Goal: Task Accomplishment & Management: Complete application form

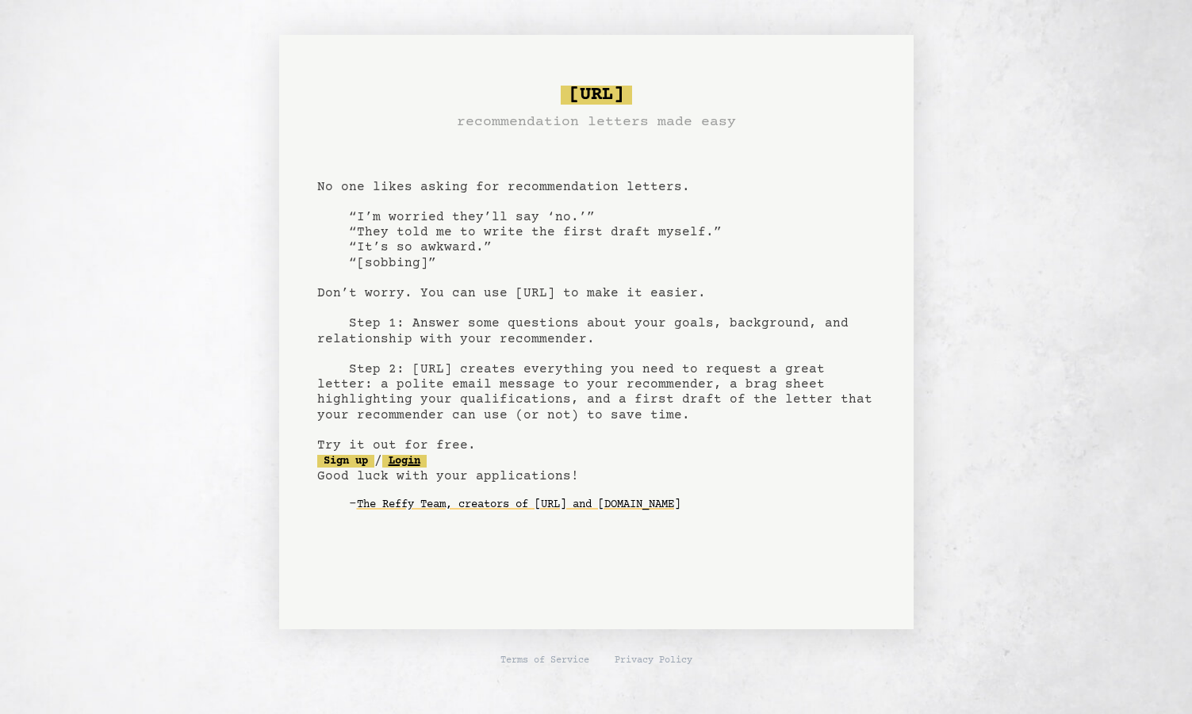
click at [419, 461] on link "Login" at bounding box center [404, 461] width 44 height 13
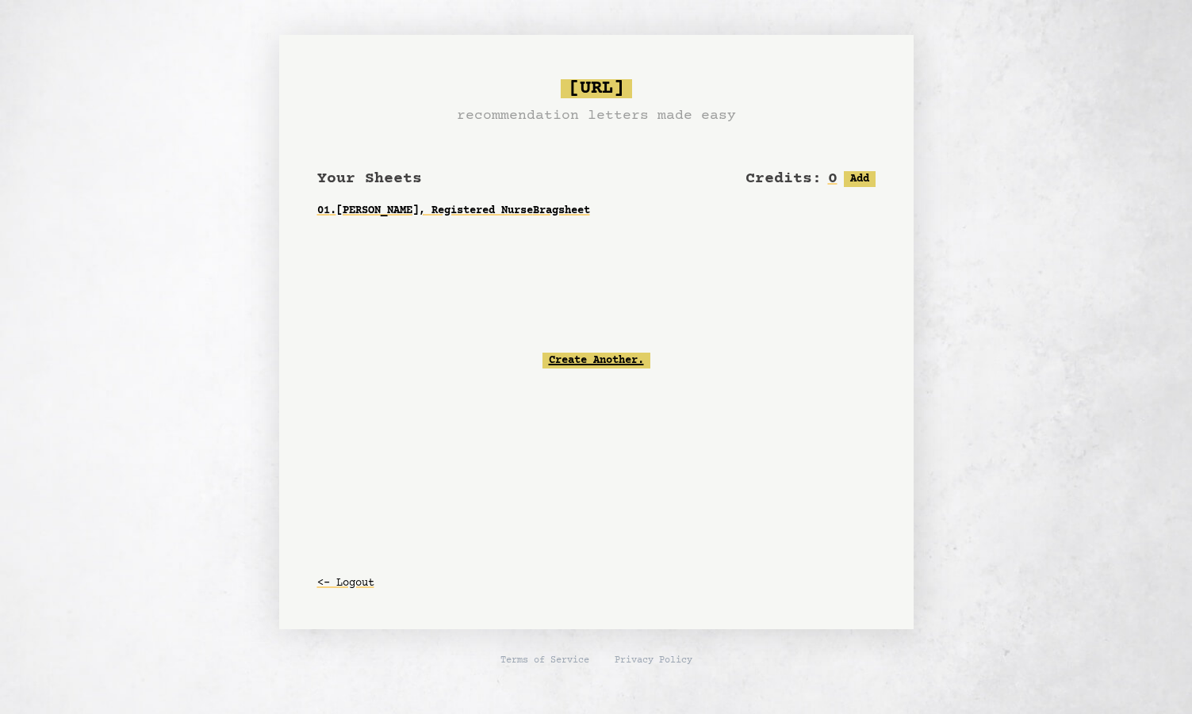
click at [596, 360] on link "Create Another." at bounding box center [596, 361] width 108 height 16
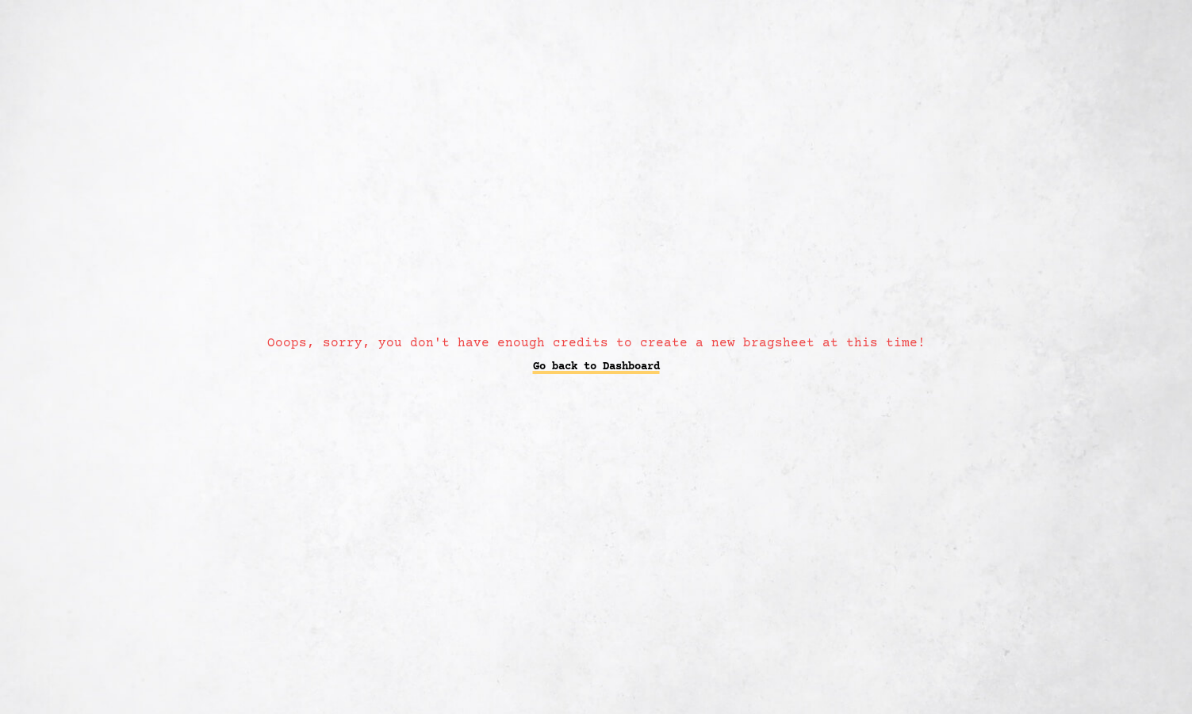
click at [594, 367] on link "Go back to Dashboard" at bounding box center [596, 367] width 127 height 29
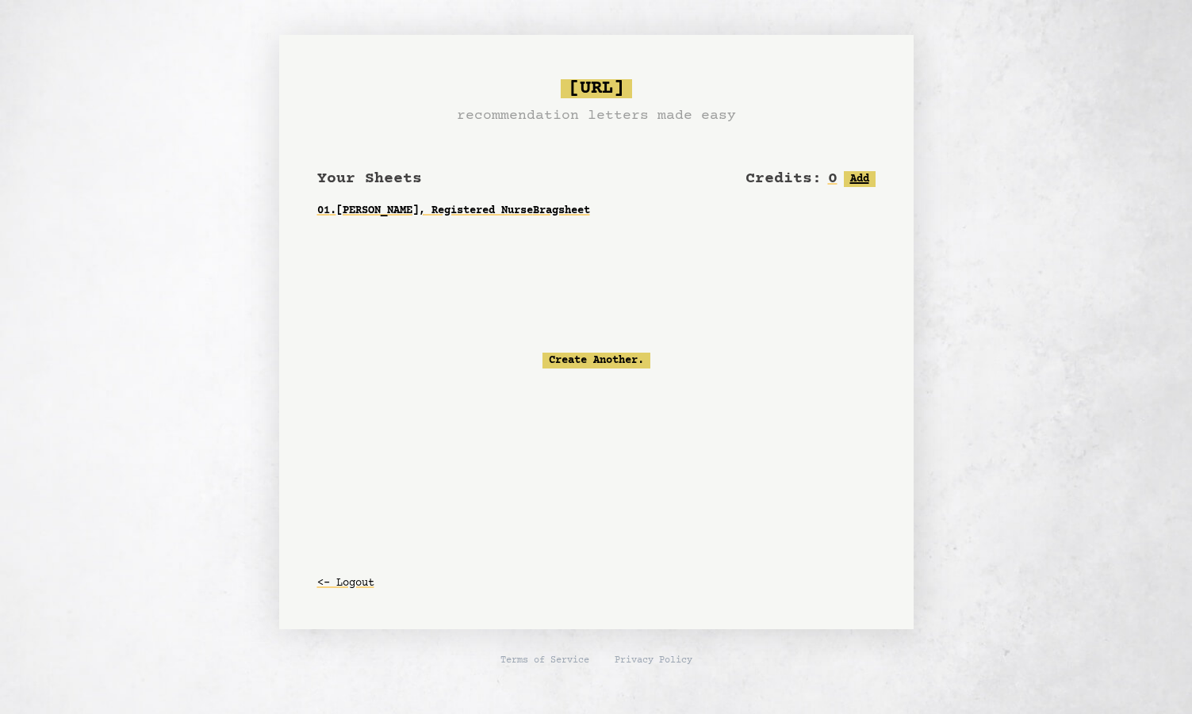
click at [861, 178] on button "Add" at bounding box center [859, 179] width 32 height 16
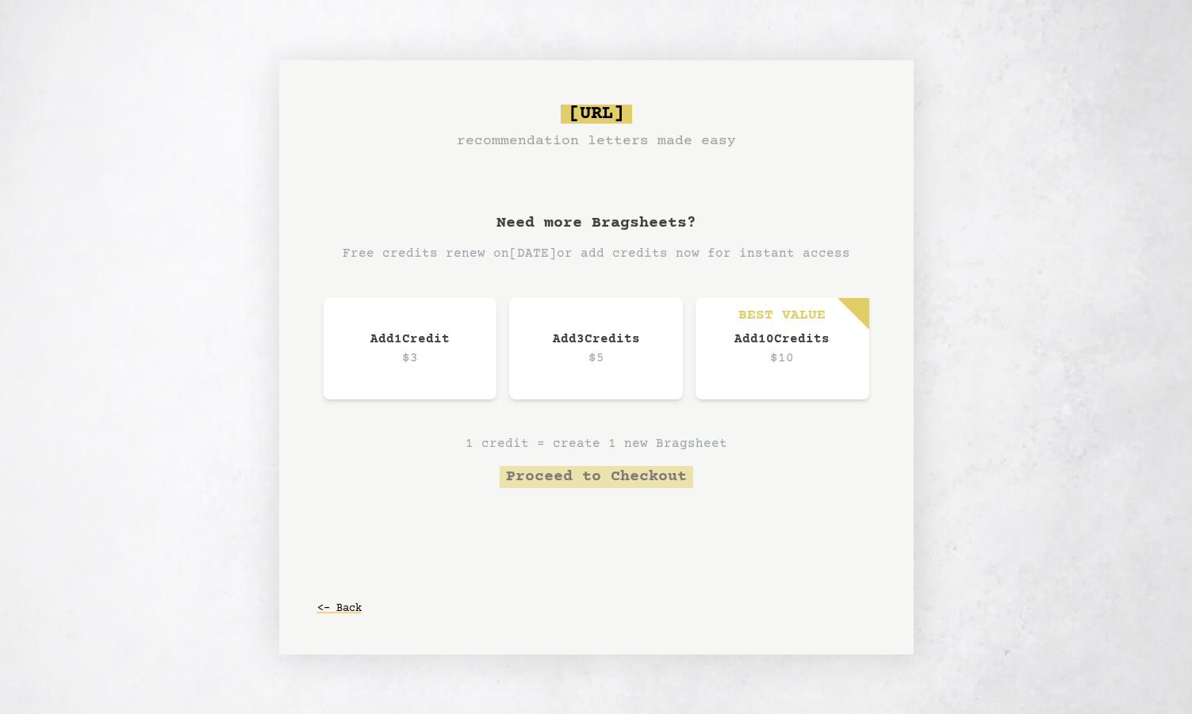
click at [807, 354] on p "$10" at bounding box center [782, 358] width 110 height 19
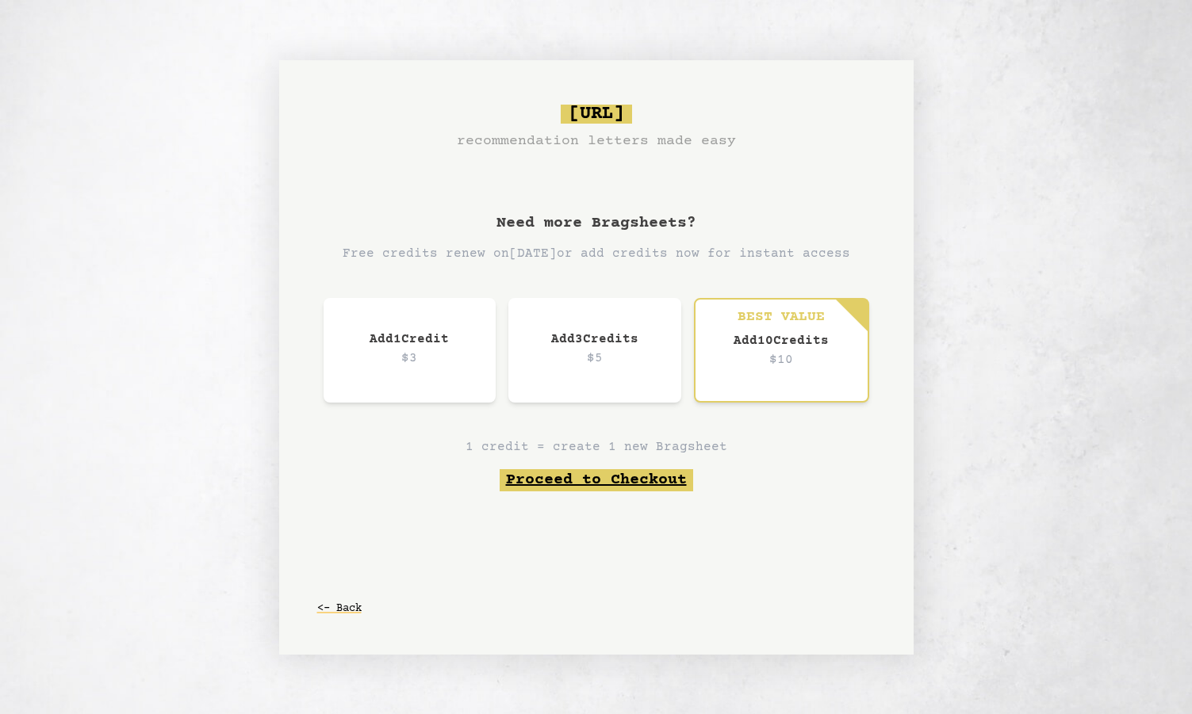
click at [641, 481] on button "Proceed to Checkout" at bounding box center [595, 480] width 193 height 22
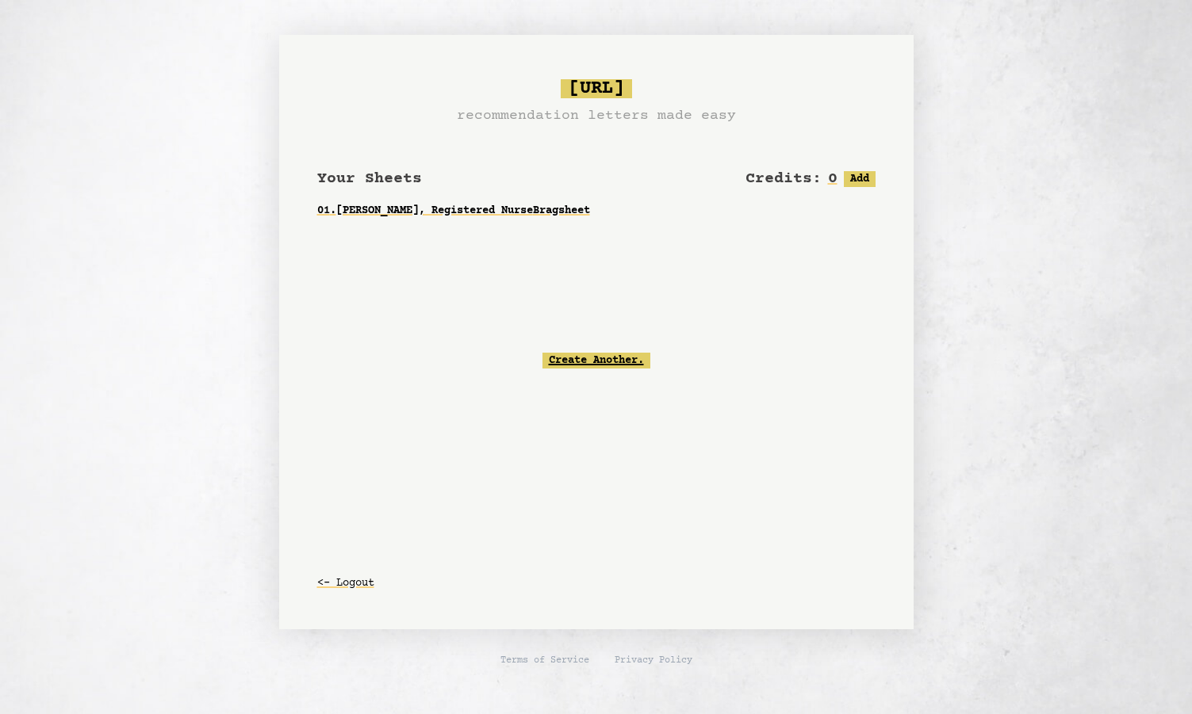
click at [627, 358] on link "Create Another." at bounding box center [596, 361] width 108 height 16
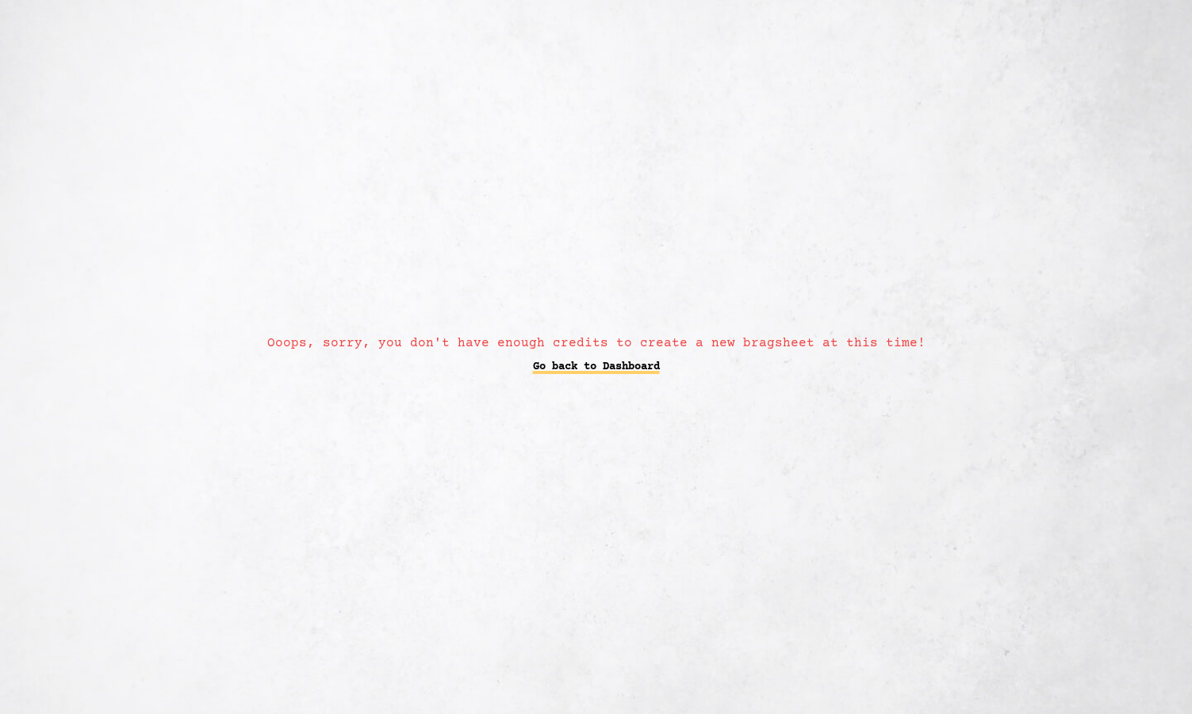
click at [627, 366] on link "Go back to Dashboard" at bounding box center [596, 367] width 127 height 29
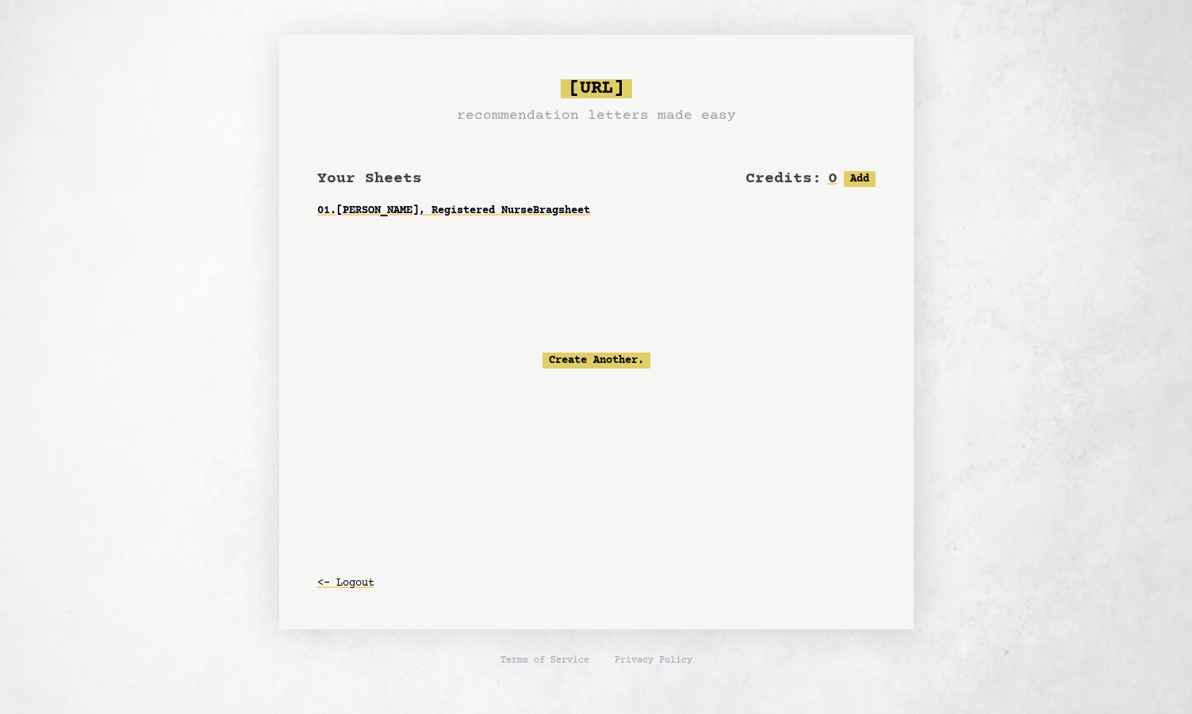
click at [647, 281] on div "Create Another." at bounding box center [596, 361] width 558 height 170
click at [860, 174] on button "Add" at bounding box center [859, 179] width 32 height 16
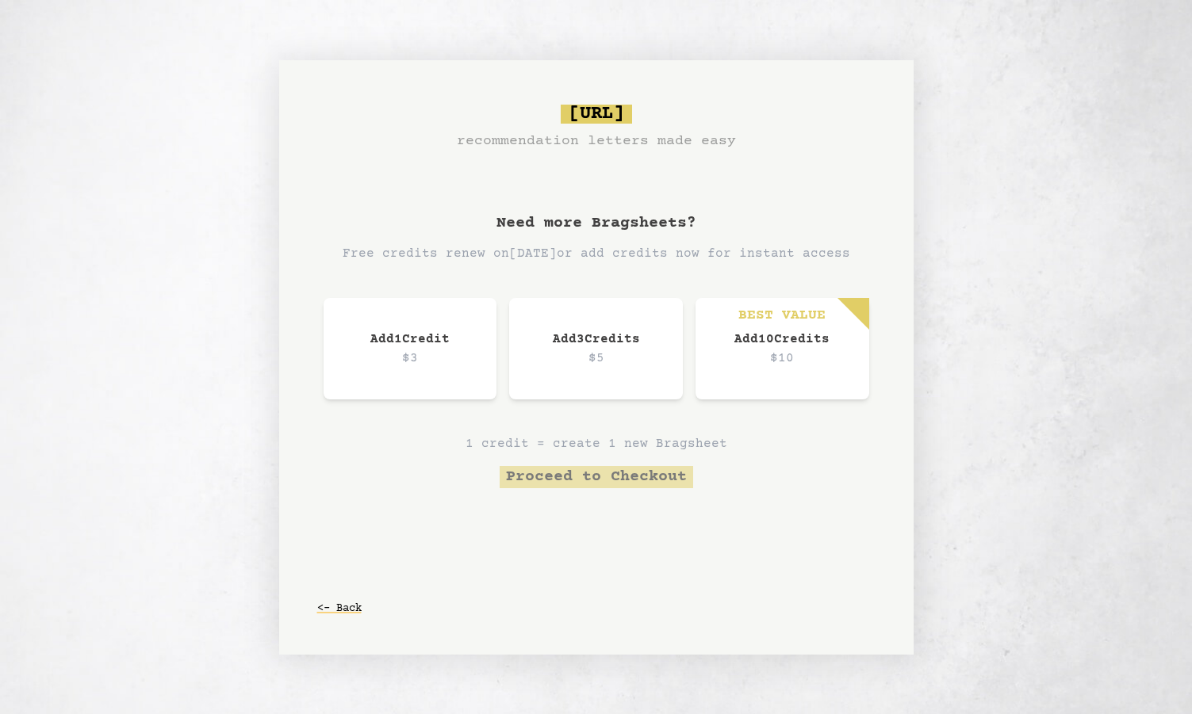
click at [765, 370] on div "BEST VALUE Add 10 Credit s $10" at bounding box center [782, 348] width 174 height 101
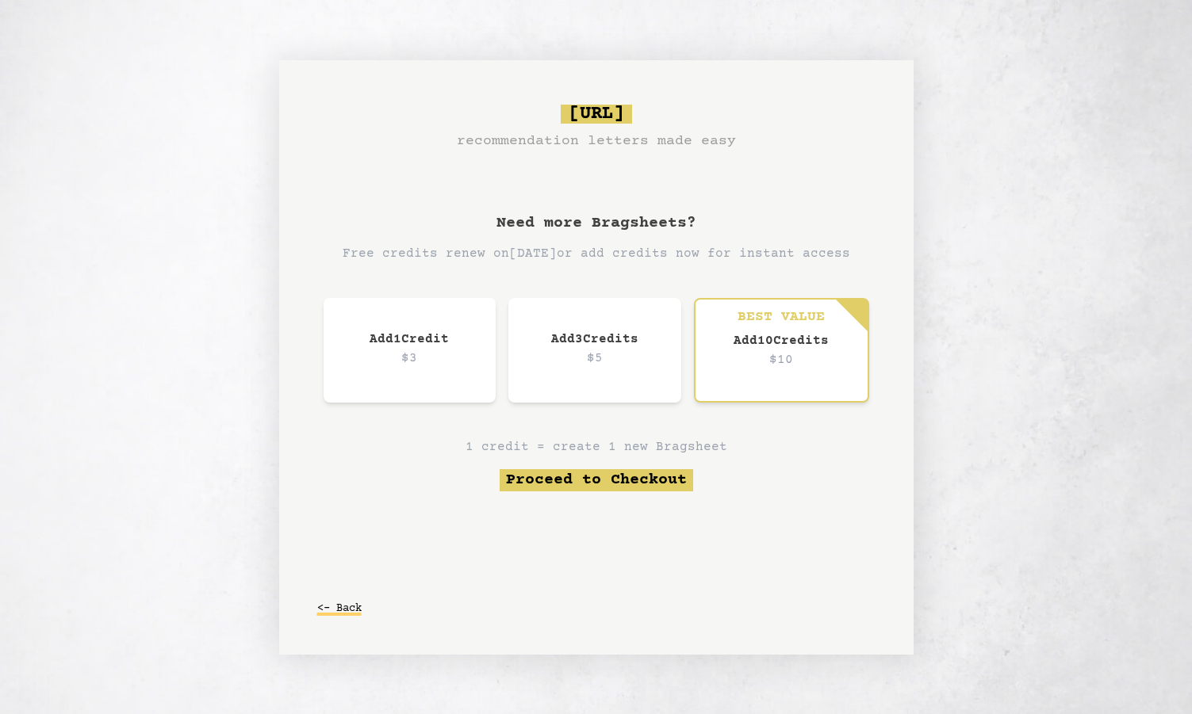
click at [350, 605] on button "<- Back" at bounding box center [339, 609] width 44 height 29
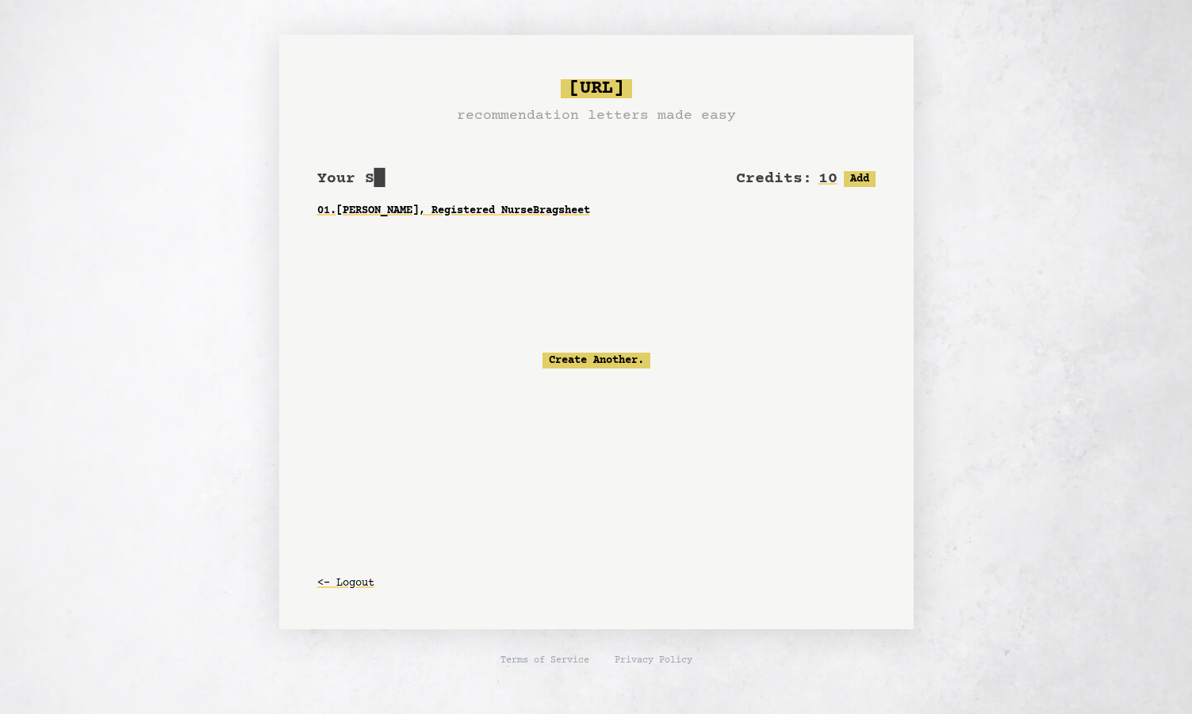
click at [511, 318] on div "Create Another." at bounding box center [596, 361] width 558 height 170
click at [591, 361] on link "Create Another." at bounding box center [596, 361] width 108 height 16
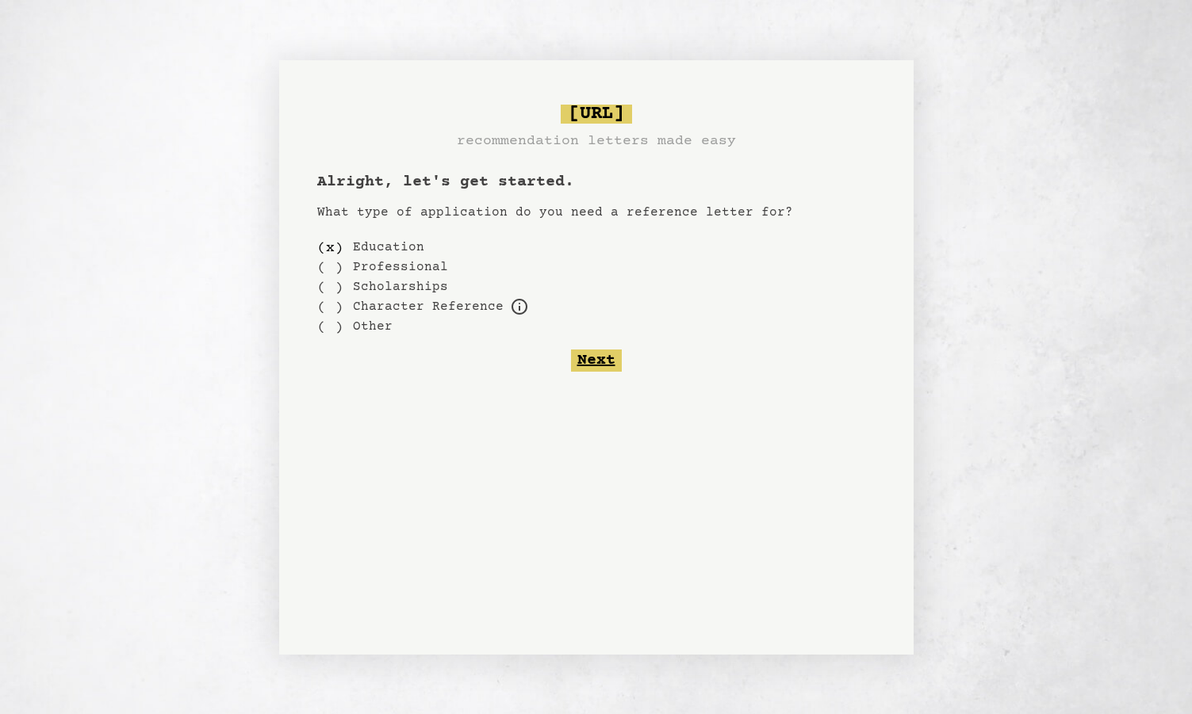
click at [596, 361] on button "Next" at bounding box center [596, 361] width 51 height 22
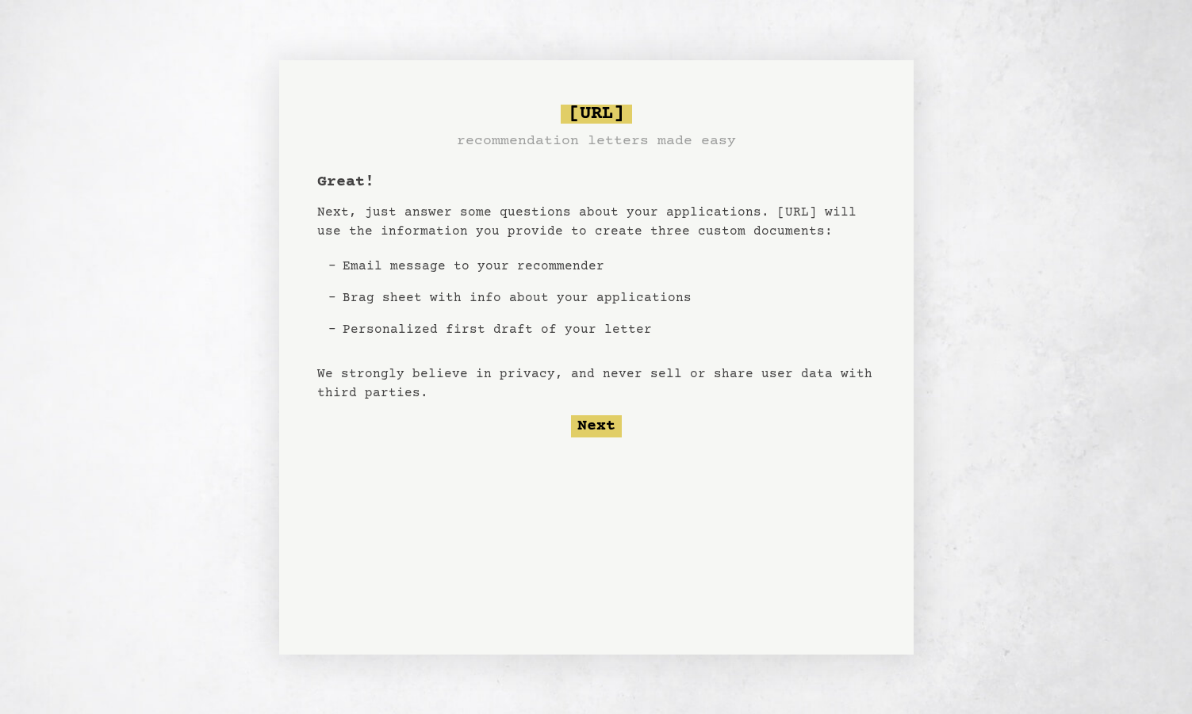
click at [543, 127] on span "[URL] recommendation letters made easy" at bounding box center [596, 129] width 279 height 48
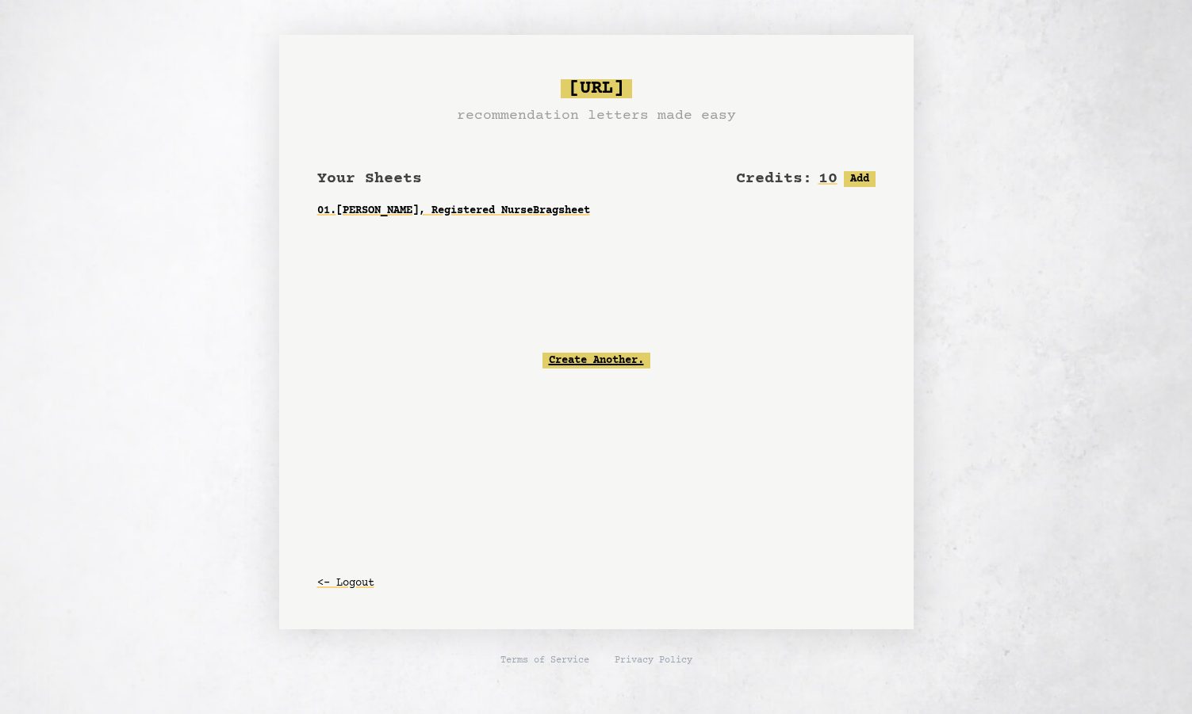
click at [592, 358] on link "Create Another." at bounding box center [596, 361] width 108 height 16
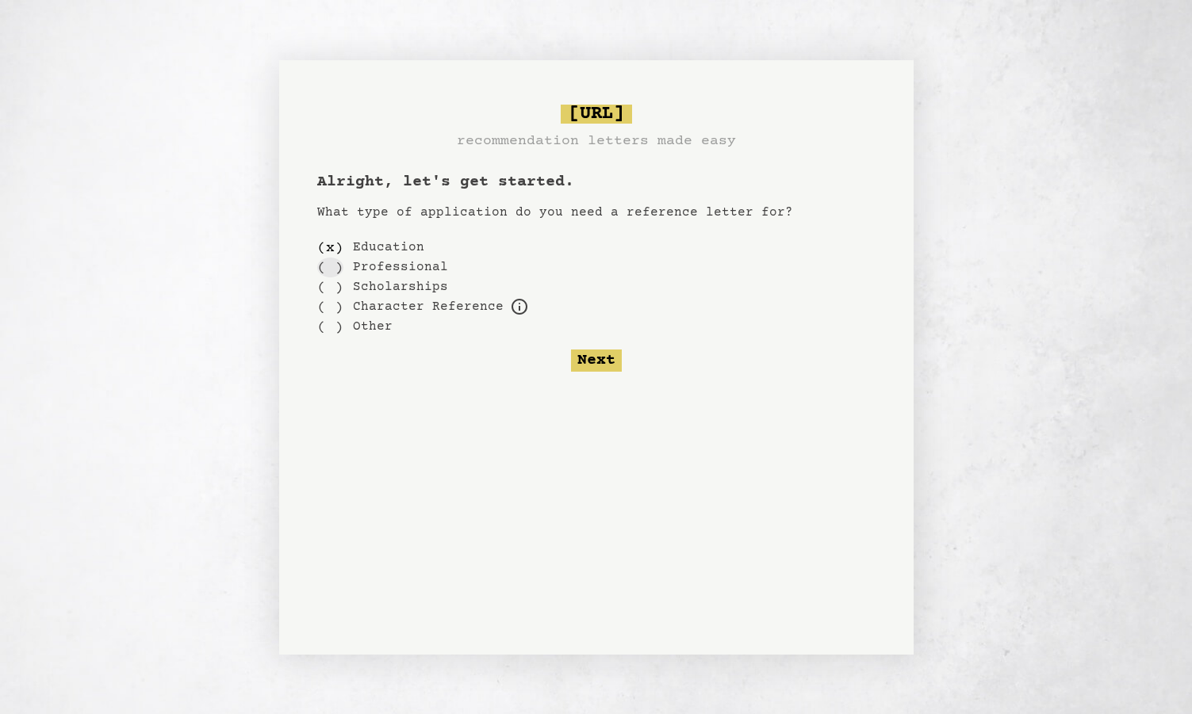
click at [328, 267] on div "( )" at bounding box center [330, 268] width 26 height 20
click at [511, 306] on icon at bounding box center [519, 307] width 16 height 16
click at [322, 323] on div "( )" at bounding box center [330, 327] width 26 height 20
click at [605, 358] on button "Next" at bounding box center [596, 361] width 51 height 22
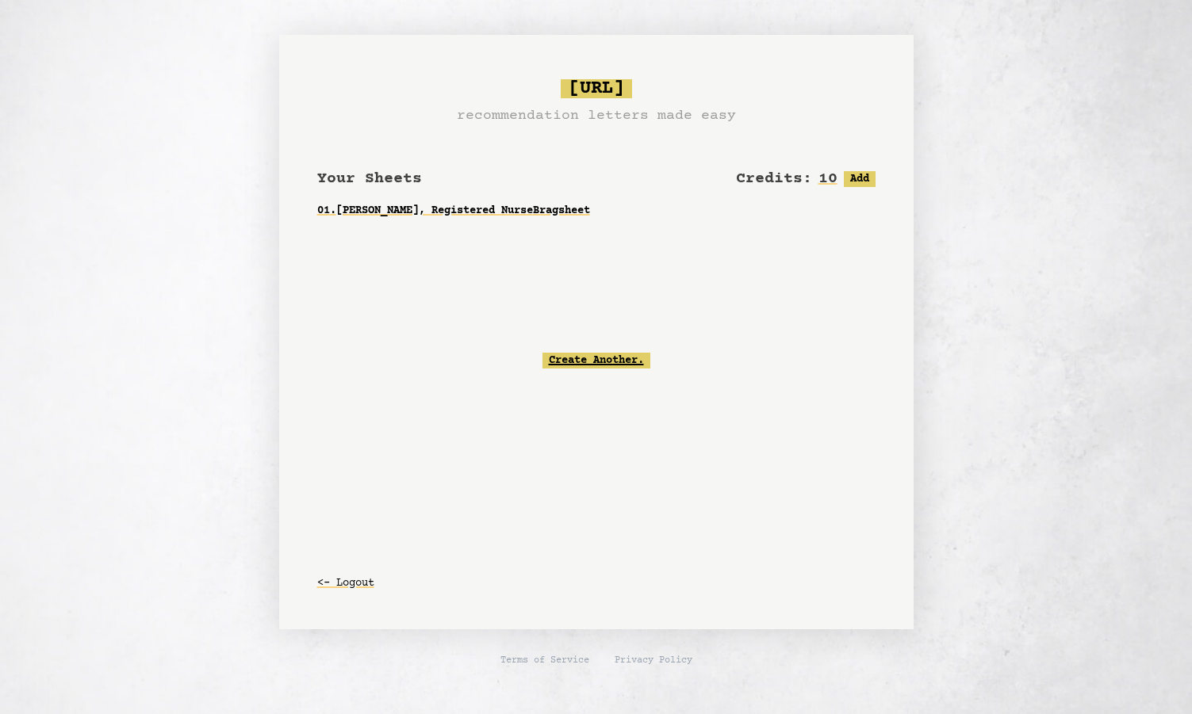
click at [608, 362] on link "Create Another." at bounding box center [596, 361] width 108 height 16
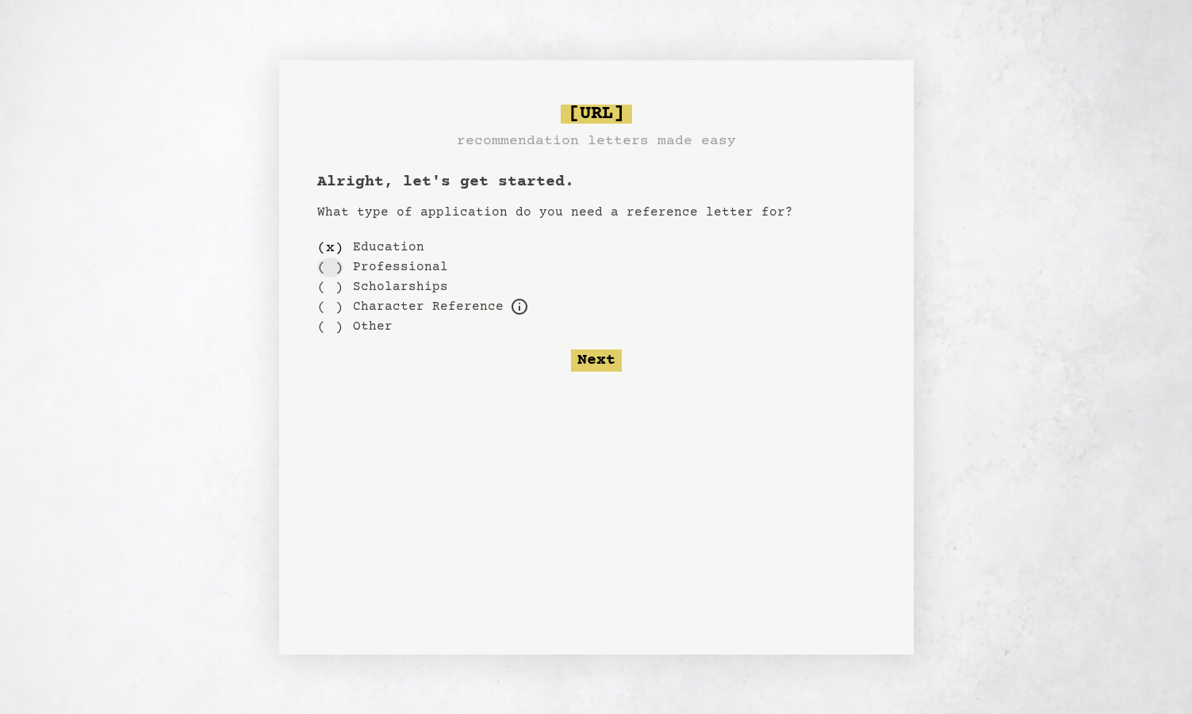
click at [334, 269] on div "( )" at bounding box center [330, 268] width 26 height 20
click at [600, 352] on button "Next" at bounding box center [596, 361] width 51 height 22
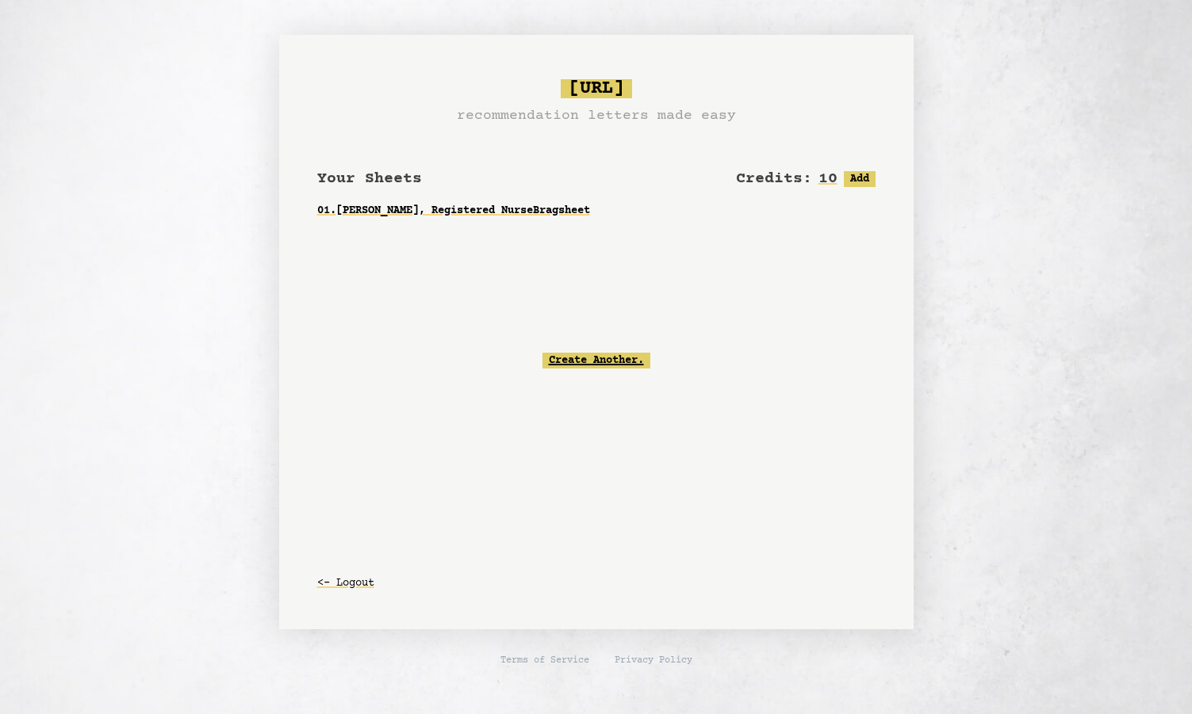
click at [583, 360] on link "Create Another." at bounding box center [596, 361] width 108 height 16
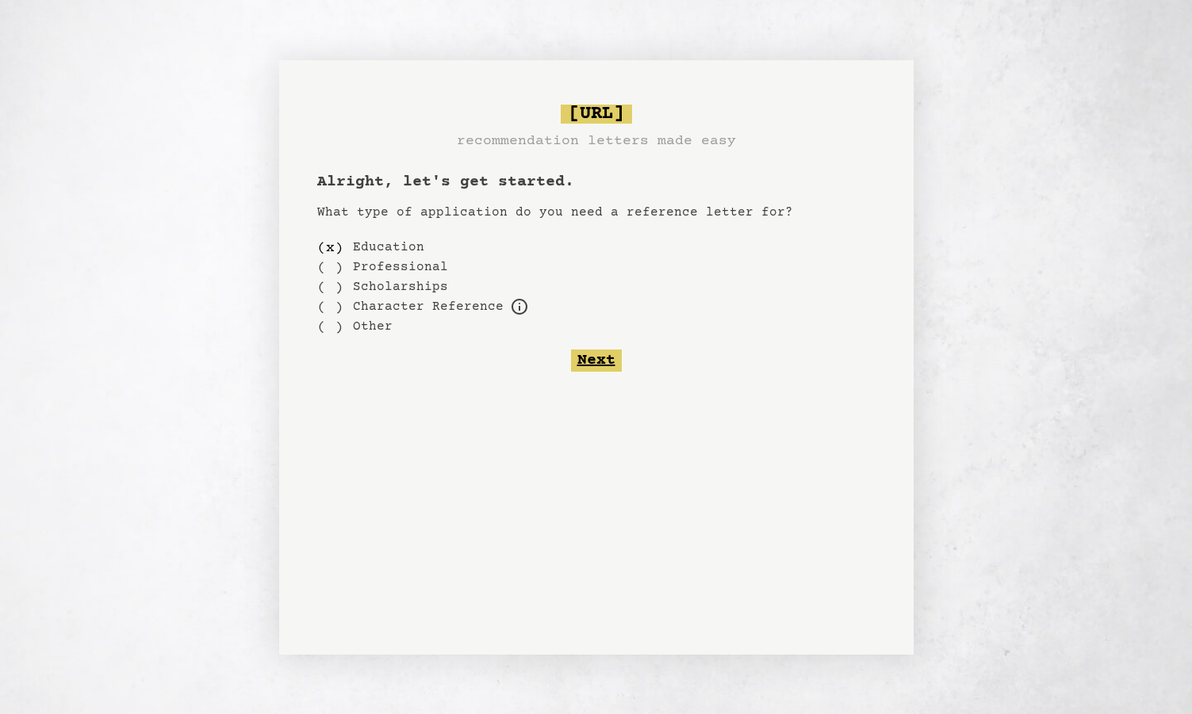
click at [593, 362] on button "Next" at bounding box center [596, 361] width 51 height 22
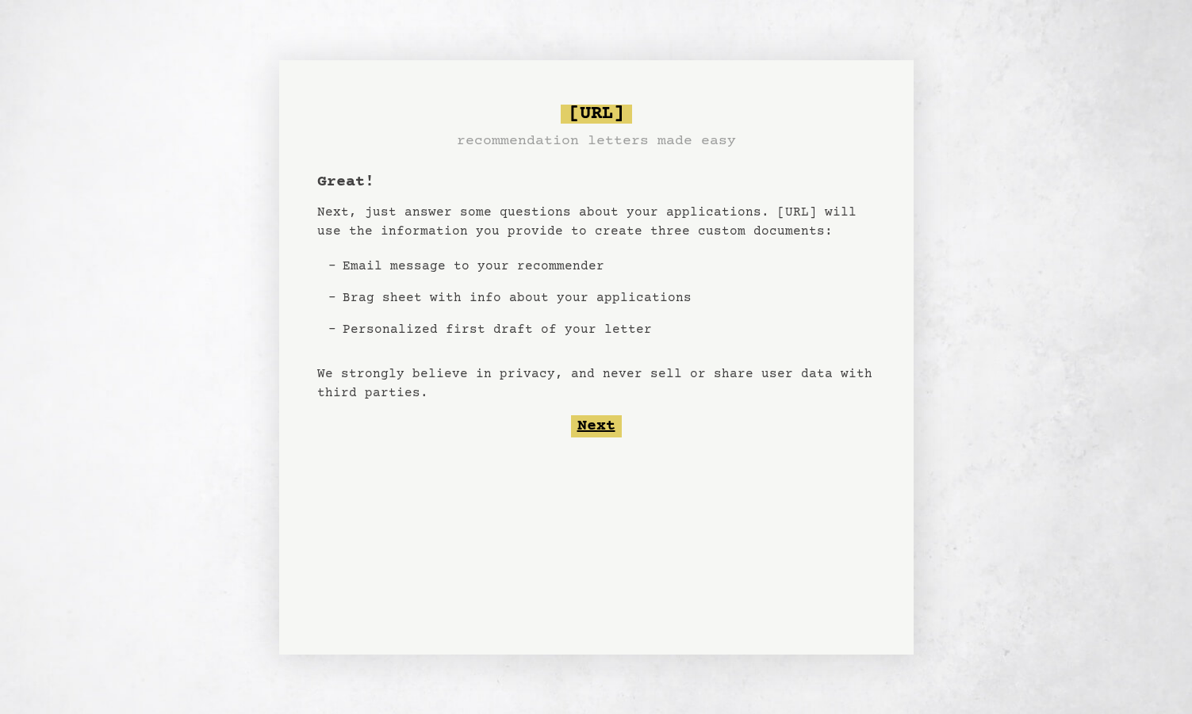
click at [594, 426] on button "Next" at bounding box center [596, 426] width 51 height 22
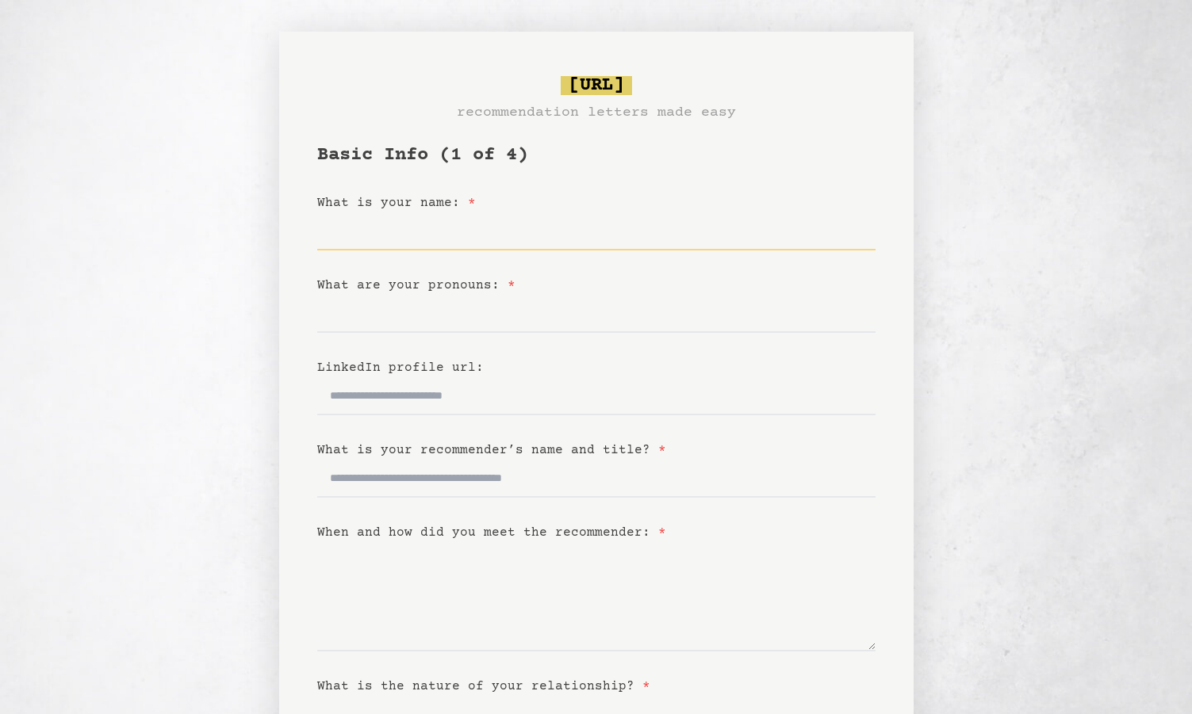
click at [530, 240] on input "What is your name: *" at bounding box center [596, 231] width 558 height 38
type input "*****"
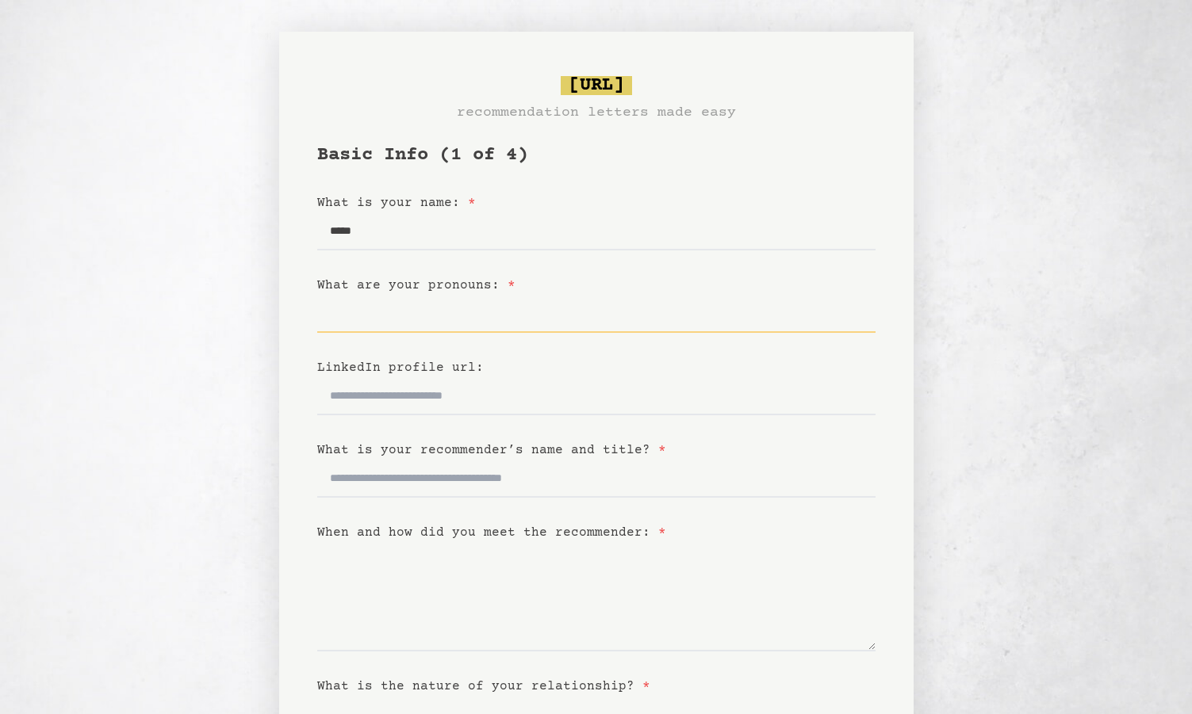
click at [501, 331] on input "What are your pronouns: *" at bounding box center [596, 314] width 558 height 38
type input "*******"
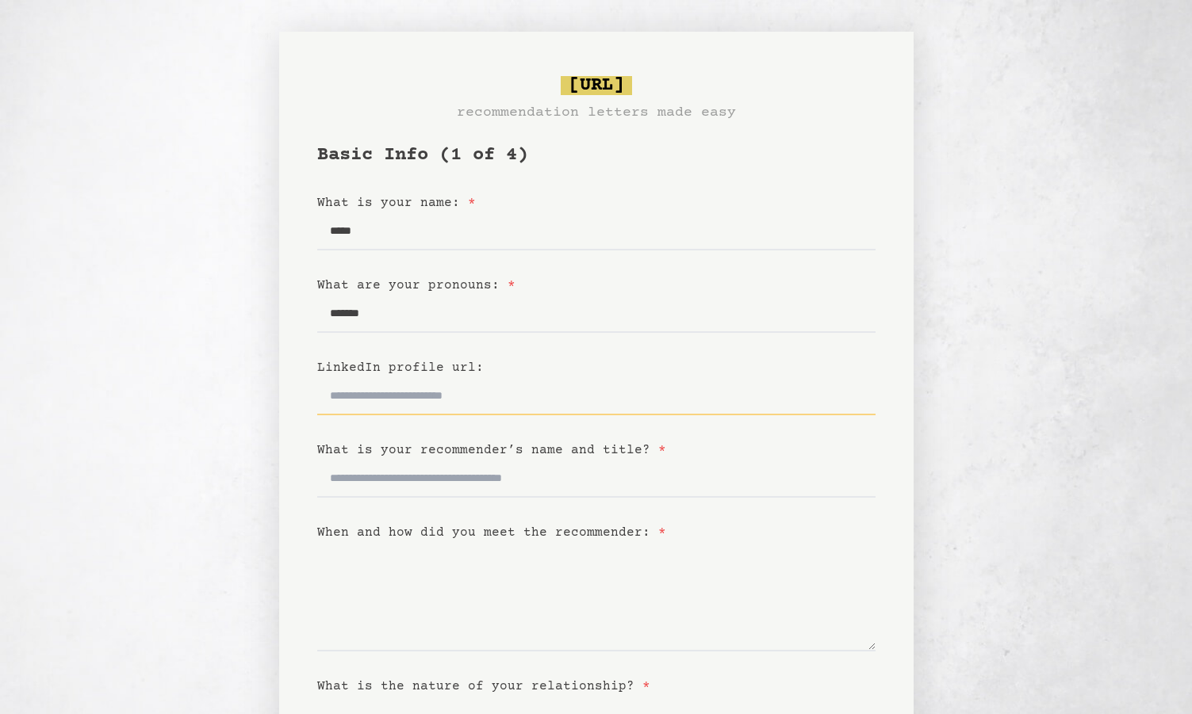
click at [490, 394] on input "LinkedIn profile url:" at bounding box center [596, 396] width 558 height 38
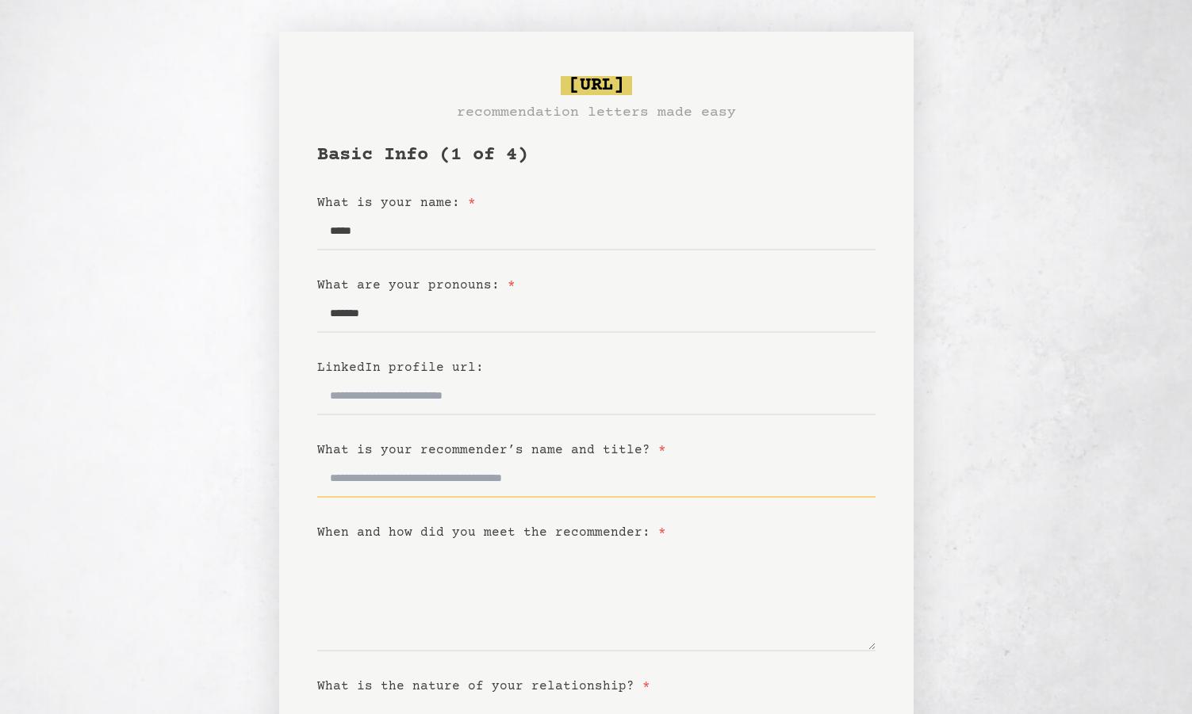
click at [474, 477] on input "What is your recommender’s name and title? *" at bounding box center [596, 479] width 558 height 38
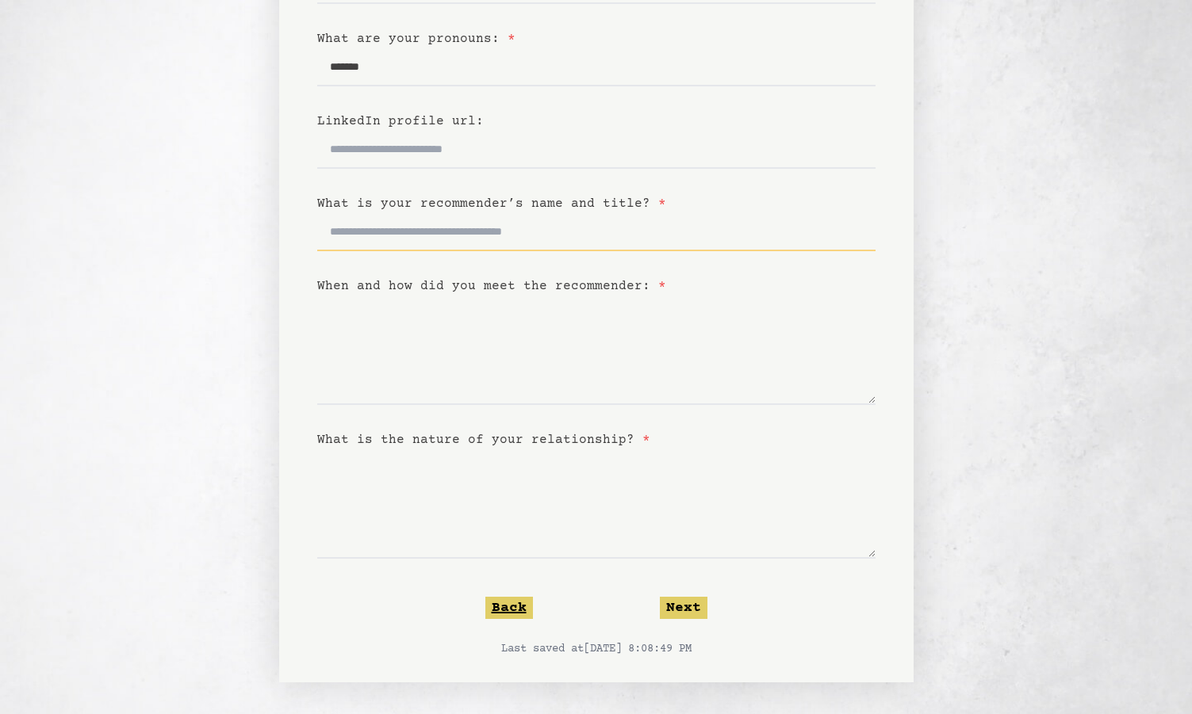
scroll to position [247, 0]
click at [515, 603] on button "Back" at bounding box center [509, 608] width 48 height 22
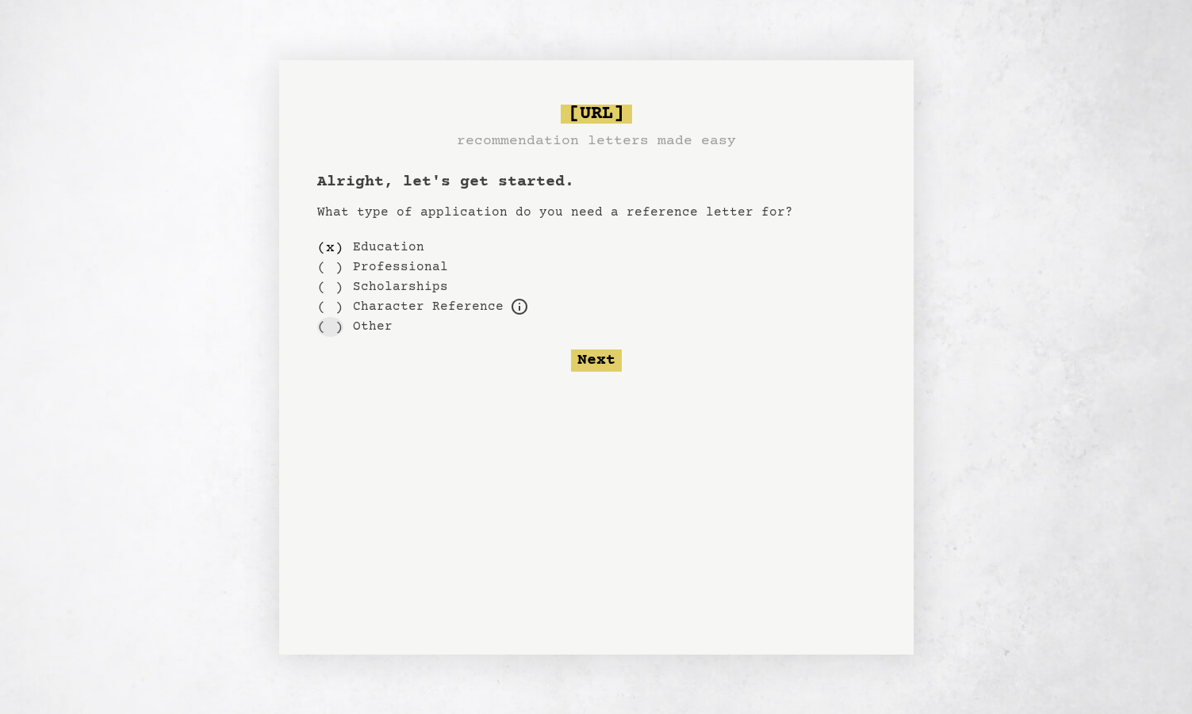
click at [327, 322] on div "( )" at bounding box center [330, 327] width 26 height 20
click at [592, 362] on button "Next" at bounding box center [596, 361] width 51 height 22
